Goal: Information Seeking & Learning: Learn about a topic

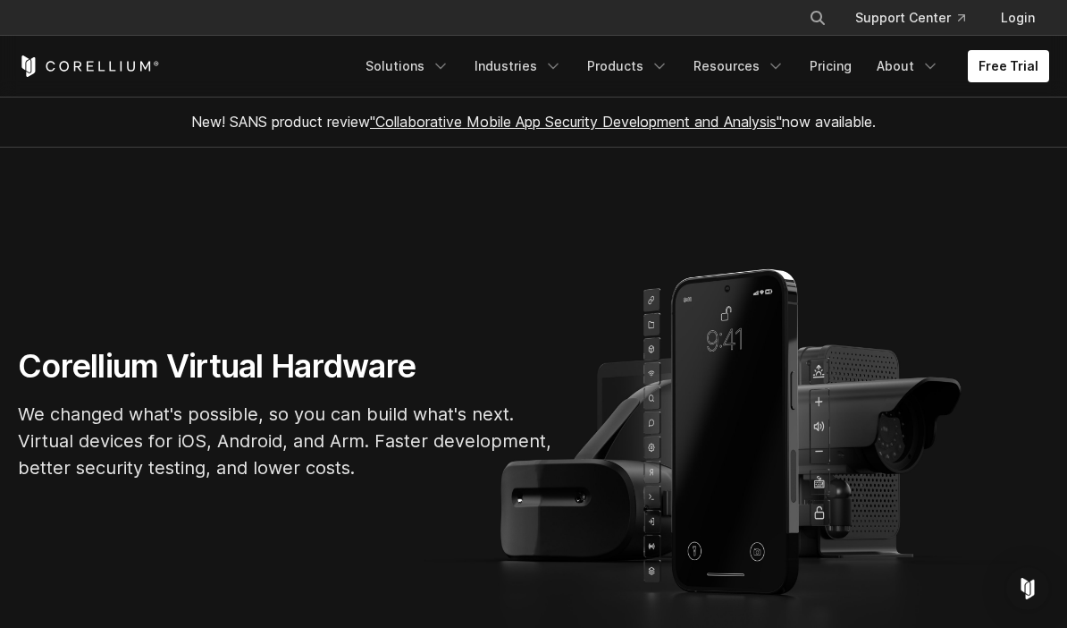
click at [450, 63] on icon "Navigation Menu" at bounding box center [441, 66] width 18 height 18
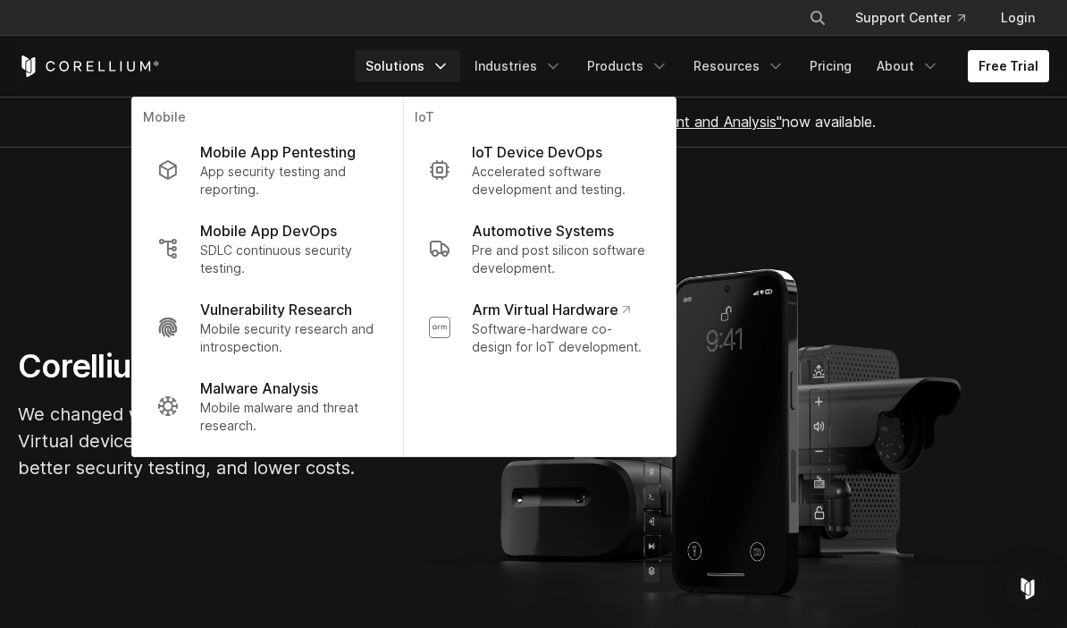
click at [149, 56] on icon "Corellium Home" at bounding box center [89, 65] width 142 height 21
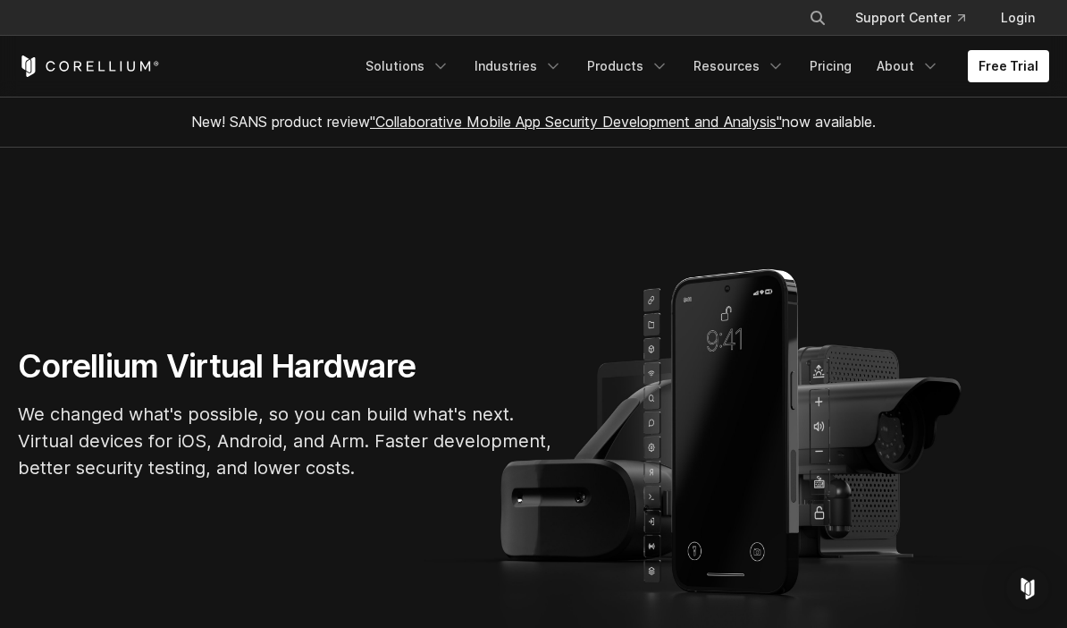
click at [126, 64] on icon "Corellium Home" at bounding box center [89, 65] width 142 height 21
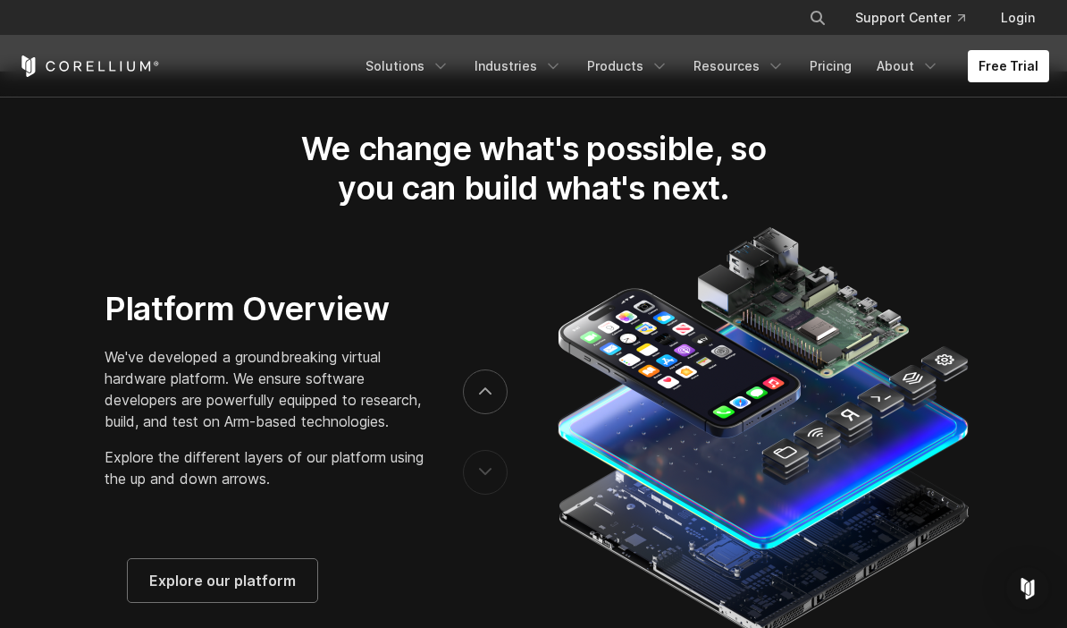
scroll to position [2677, 0]
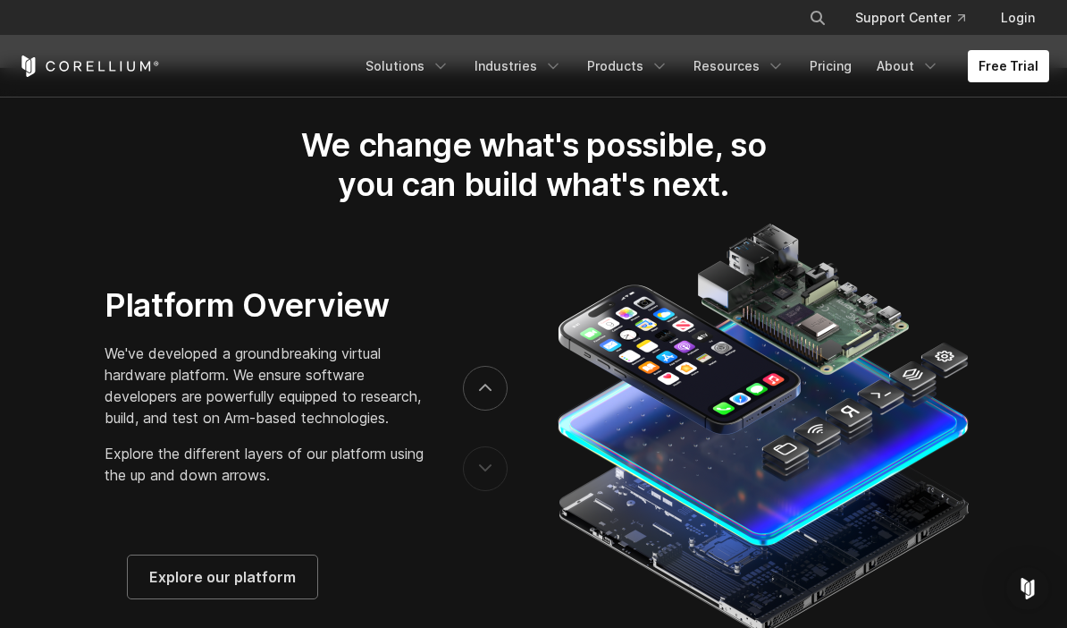
click at [302, 598] on link "Explore our platform" at bounding box center [223, 576] width 190 height 43
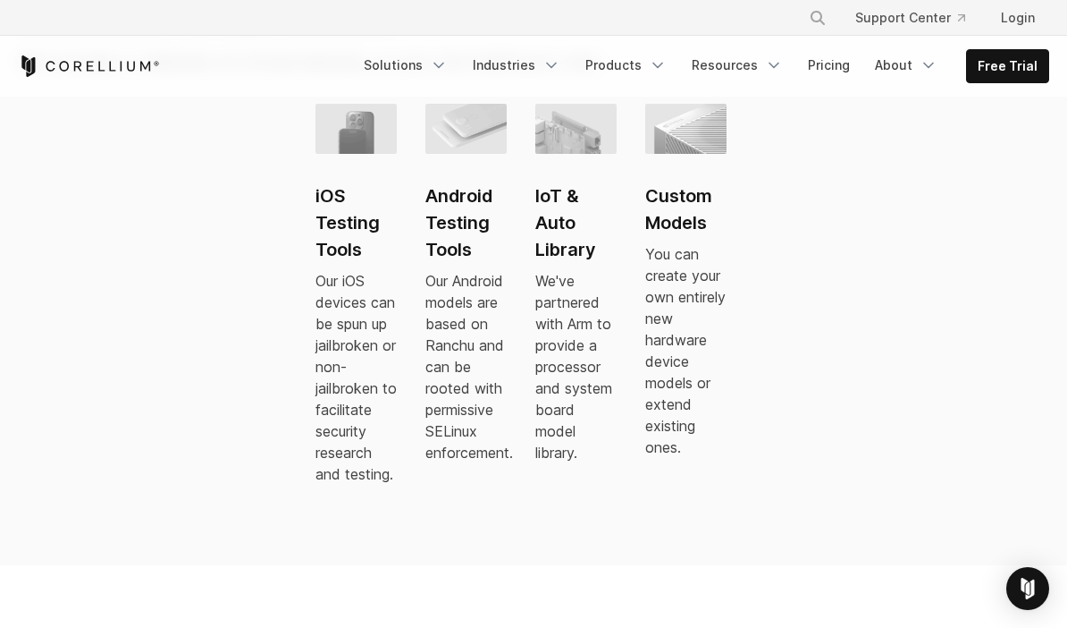
scroll to position [1443, 0]
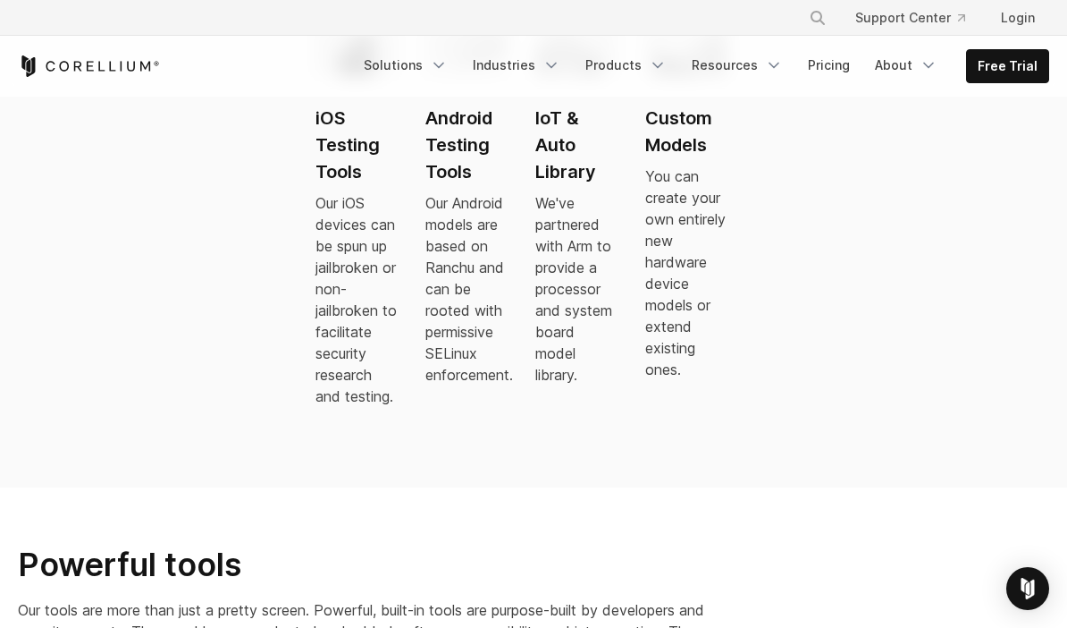
click at [367, 164] on h2 "iOS Testing Tools" at bounding box center [356, 145] width 81 height 80
